Goal: Use online tool/utility: Utilize a website feature to perform a specific function

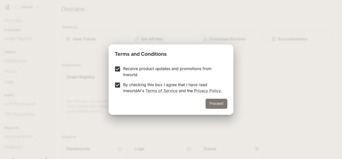
click at [220, 104] on button "Proceed" at bounding box center [217, 103] width 22 height 10
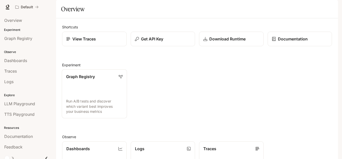
scroll to position [126, 0]
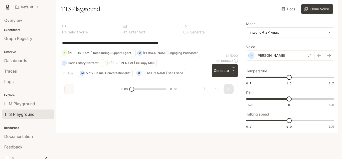
click at [187, 46] on textarea "**********" at bounding box center [149, 43] width 174 height 6
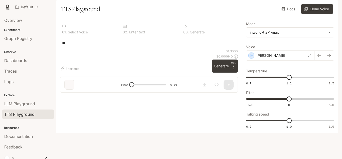
type textarea "*"
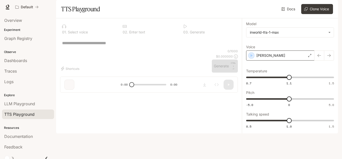
click at [275, 60] on div "[PERSON_NAME]" at bounding box center [280, 55] width 68 height 10
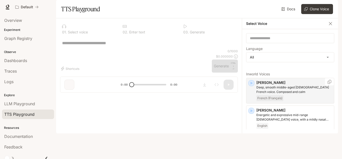
click at [268, 85] on p "[PERSON_NAME]" at bounding box center [295, 82] width 76 height 5
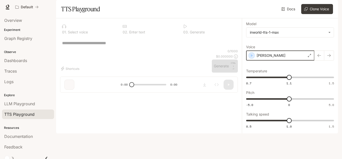
click at [250, 58] on icon "button" at bounding box center [251, 55] width 5 height 5
click at [252, 58] on icon "button" at bounding box center [251, 55] width 5 height 5
click at [264, 60] on div "[PERSON_NAME]" at bounding box center [280, 55] width 68 height 10
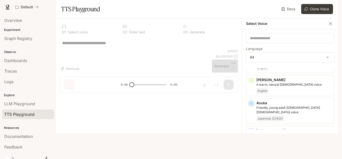
scroll to position [58, 0]
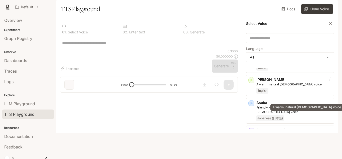
click at [279, 86] on p "A warm, natural [DEMOGRAPHIC_DATA] voice" at bounding box center [295, 84] width 76 height 5
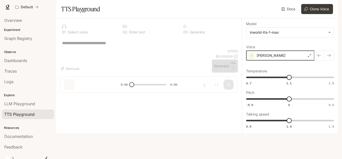
click at [252, 58] on icon "button" at bounding box center [251, 55] width 5 height 5
click at [266, 58] on p "[PERSON_NAME]" at bounding box center [271, 55] width 29 height 5
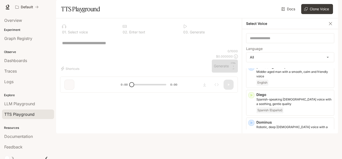
scroll to position [172, 0]
click at [251, 124] on icon "button" at bounding box center [252, 122] width 2 height 3
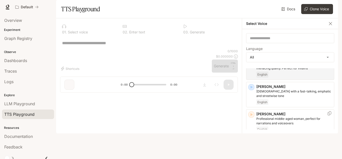
scroll to position [236, 0]
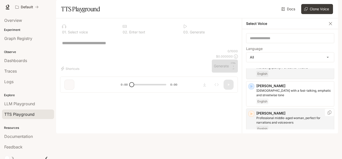
click at [251, 116] on icon "button" at bounding box center [251, 113] width 5 height 5
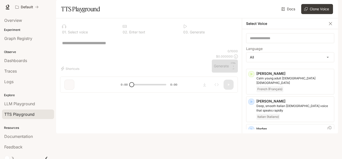
scroll to position [331, 0]
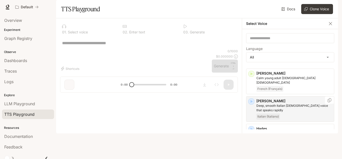
click at [252, 99] on icon "button" at bounding box center [251, 101] width 5 height 5
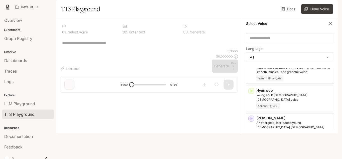
scroll to position [448, 0]
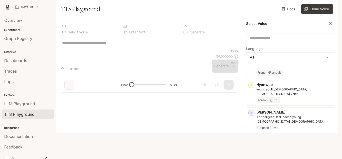
click at [253, 138] on icon "button" at bounding box center [251, 140] width 5 height 5
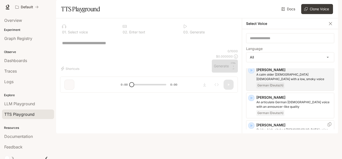
scroll to position [519, 0]
click at [253, 123] on icon "button" at bounding box center [251, 125] width 5 height 5
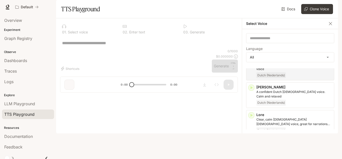
scroll to position [617, 0]
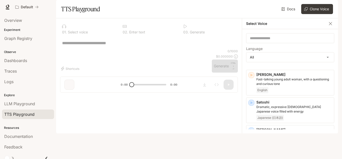
scroll to position [1006, 0]
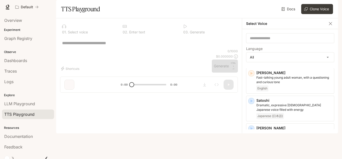
click at [254, 153] on icon "button" at bounding box center [251, 155] width 5 height 5
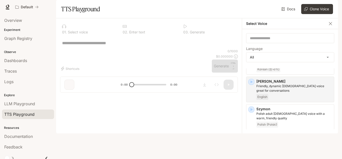
scroll to position [1082, 0]
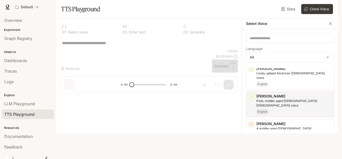
scroll to position [1181, 0]
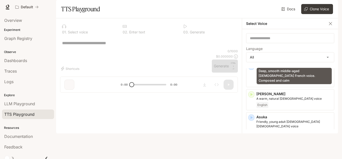
scroll to position [45, 0]
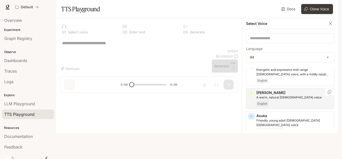
click at [252, 94] on icon "button" at bounding box center [252, 92] width 2 height 3
click at [284, 95] on p "[PERSON_NAME]" at bounding box center [295, 92] width 76 height 5
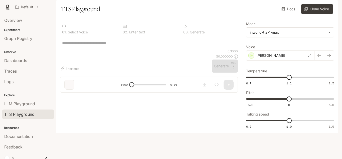
click at [132, 46] on textarea at bounding box center [149, 43] width 174 height 6
paste textarea "**********"
type textarea "**********"
click at [106, 49] on div "* ​" at bounding box center [149, 43] width 178 height 12
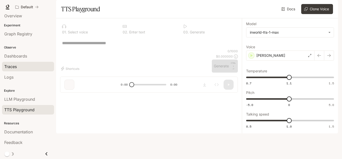
scroll to position [0, 0]
